Goal: Information Seeking & Learning: Learn about a topic

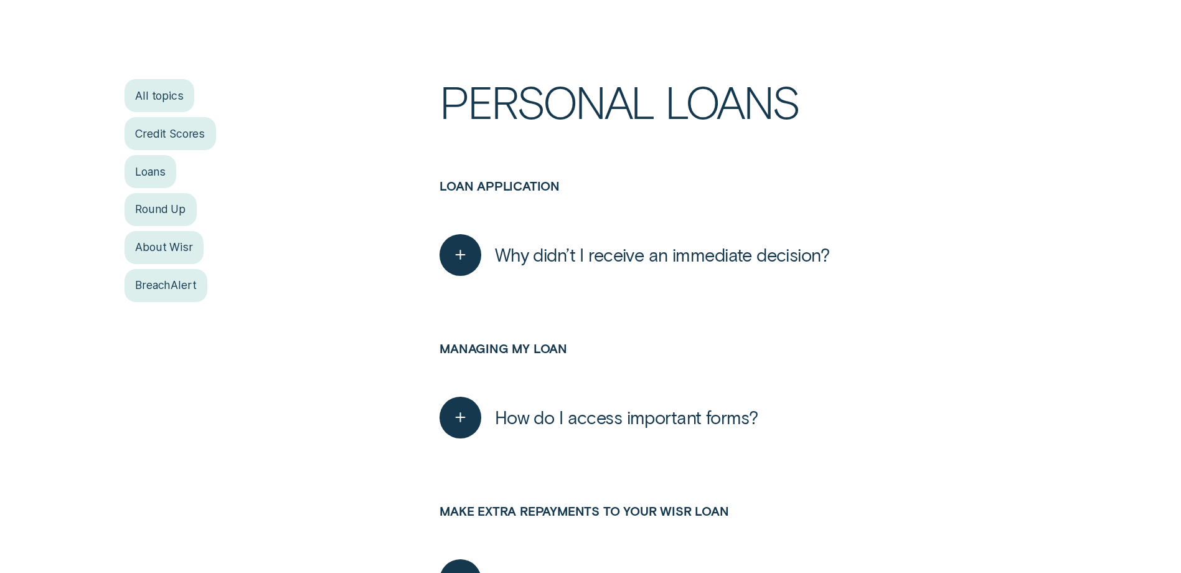
scroll to position [498, 0]
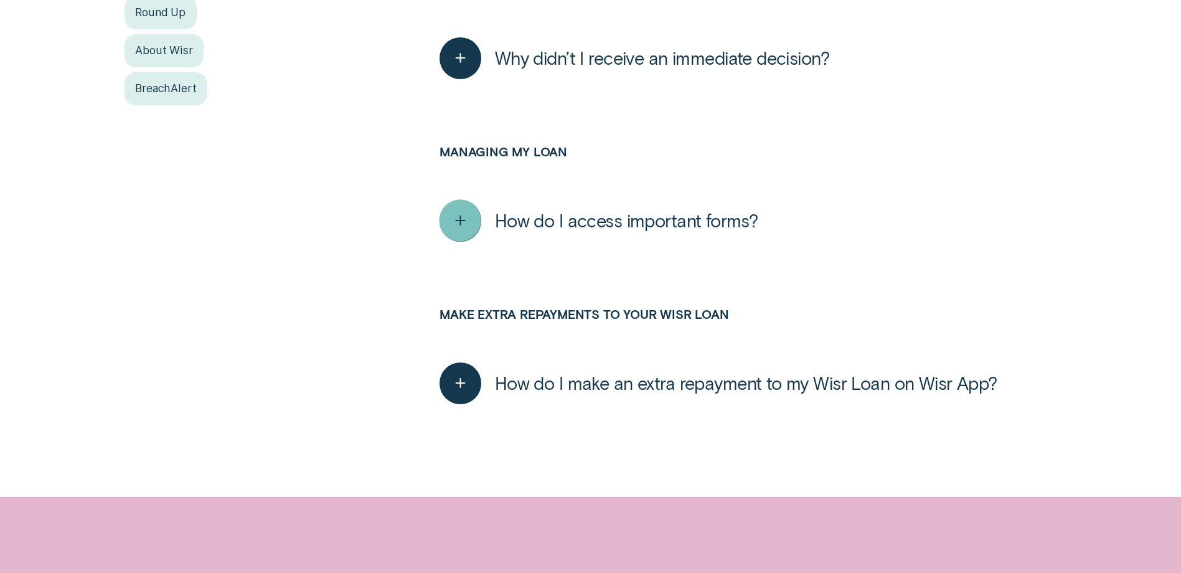
click at [460, 221] on line "button" at bounding box center [460, 220] width 0 height 9
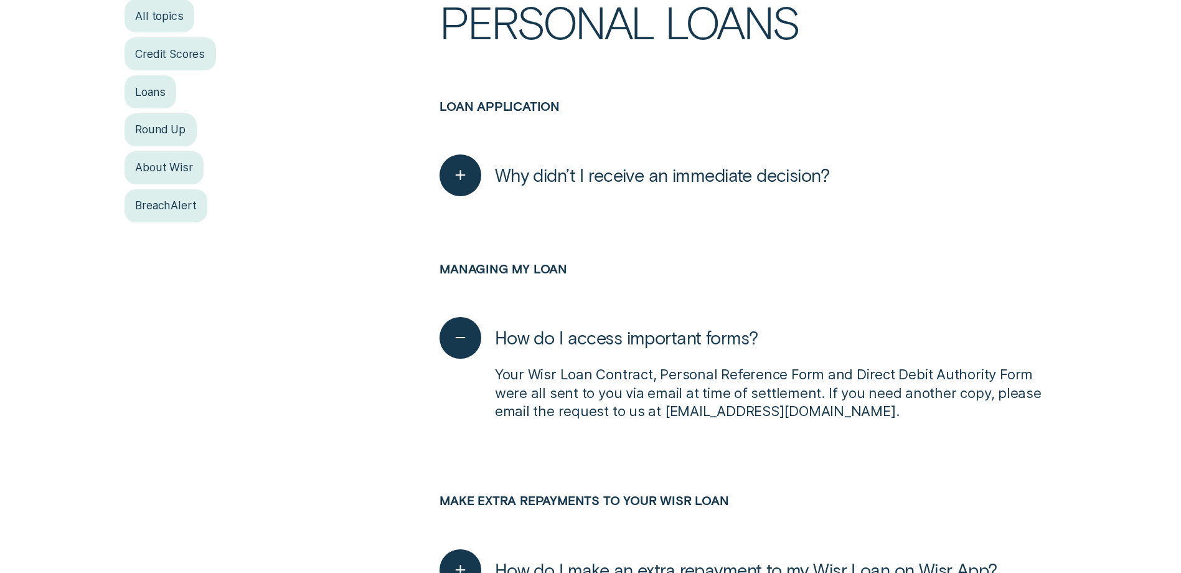
scroll to position [374, 0]
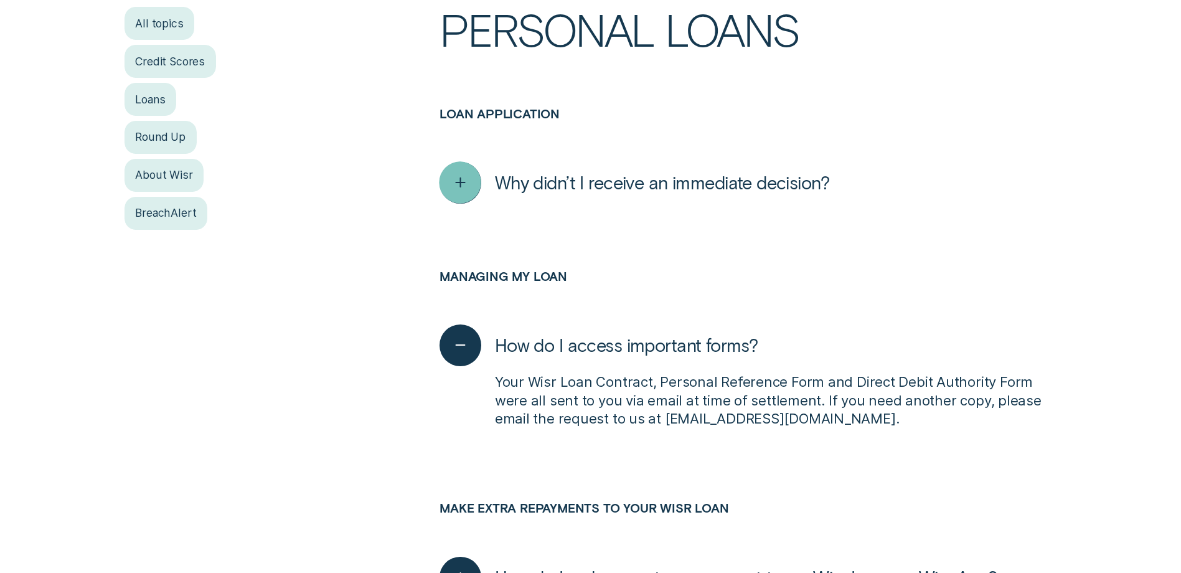
click at [466, 191] on icon "button" at bounding box center [460, 182] width 21 height 19
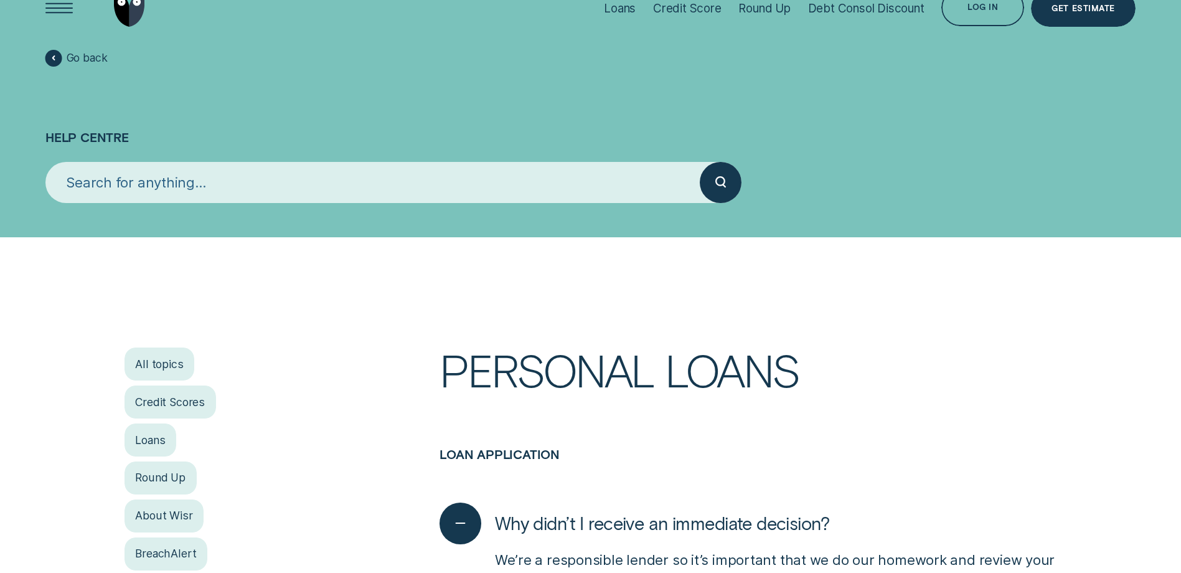
scroll to position [0, 0]
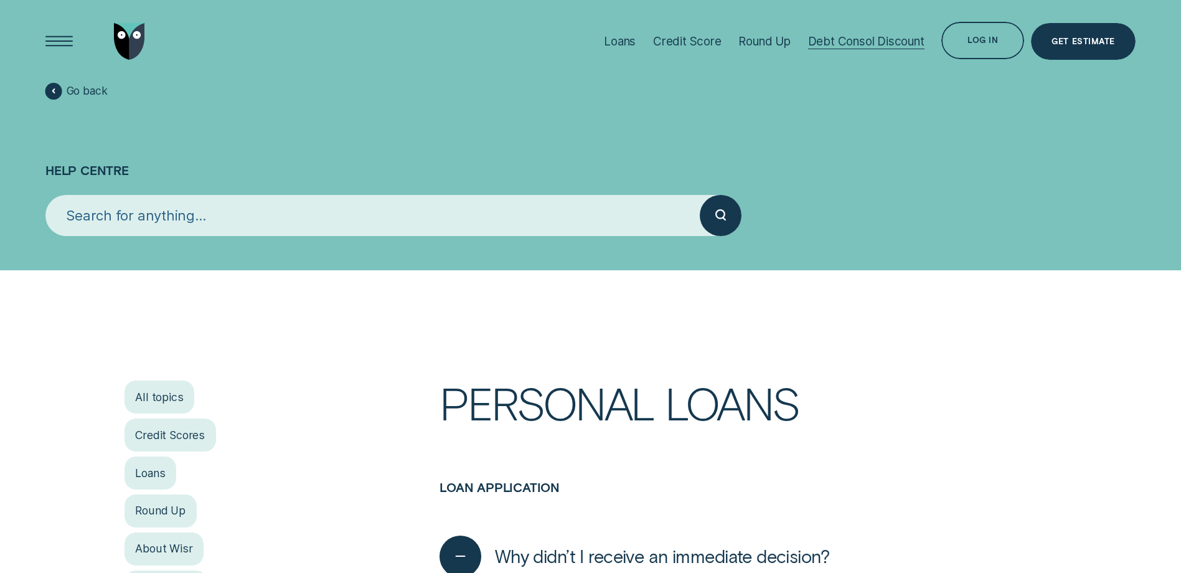
click at [835, 41] on div "Debt Consol Discount" at bounding box center [866, 41] width 116 height 14
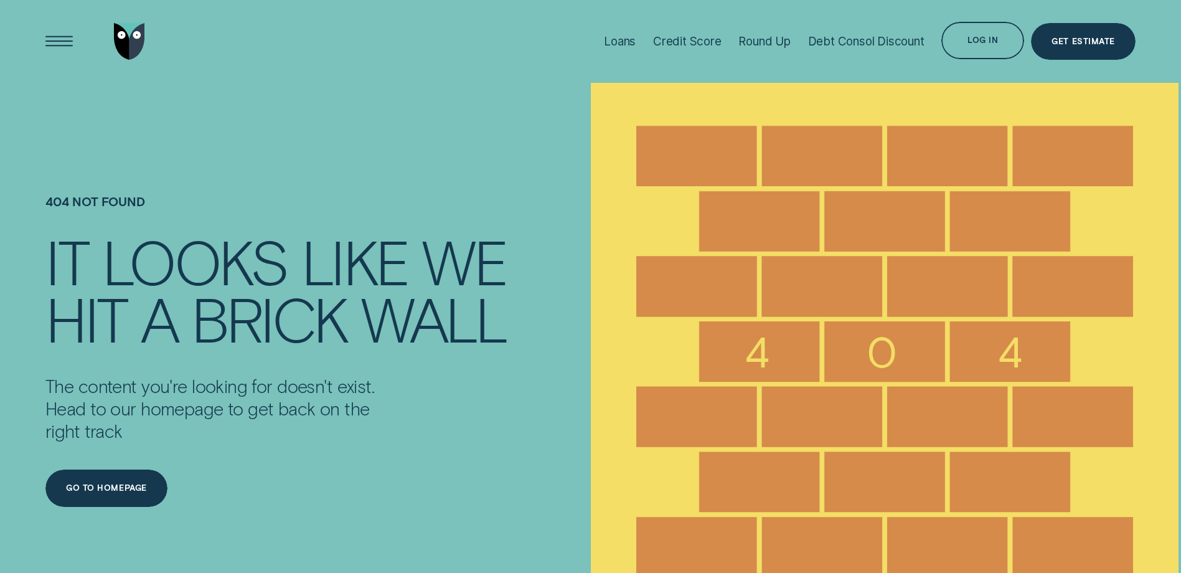
drag, startPoint x: 494, startPoint y: 318, endPoint x: 368, endPoint y: 340, distance: 128.2
click at [368, 340] on div "wall" at bounding box center [433, 318] width 145 height 58
click at [761, 36] on div "Round Up" at bounding box center [764, 41] width 52 height 14
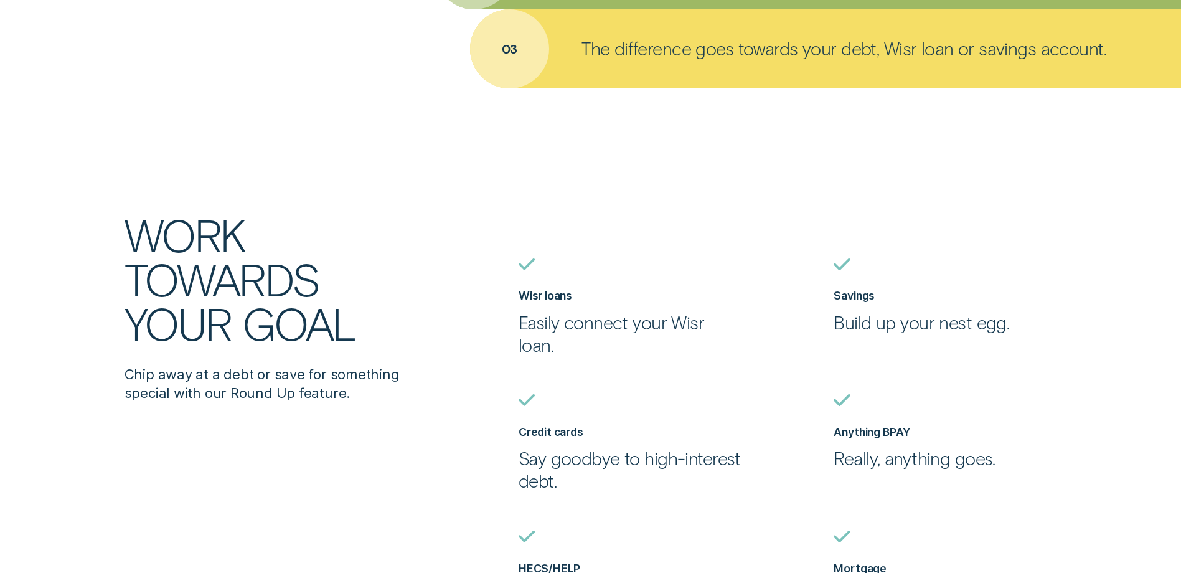
scroll to position [1432, 0]
